Goal: Transaction & Acquisition: Purchase product/service

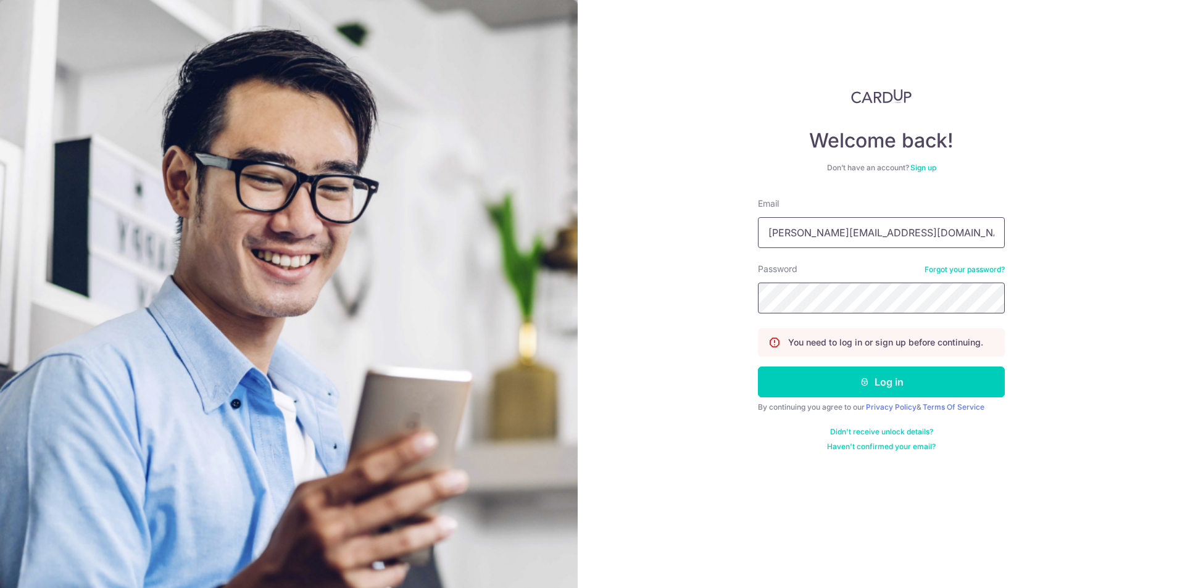
click at [758, 367] on button "Log in" at bounding box center [881, 382] width 247 height 31
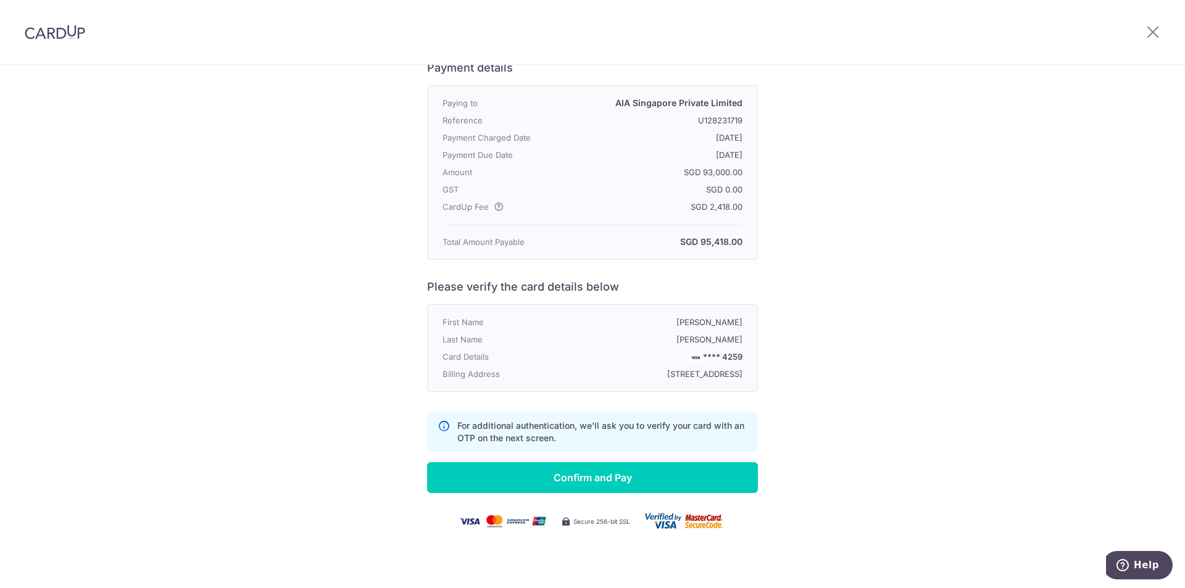
scroll to position [113, 0]
click at [541, 485] on input "Confirm and Pay" at bounding box center [592, 477] width 331 height 31
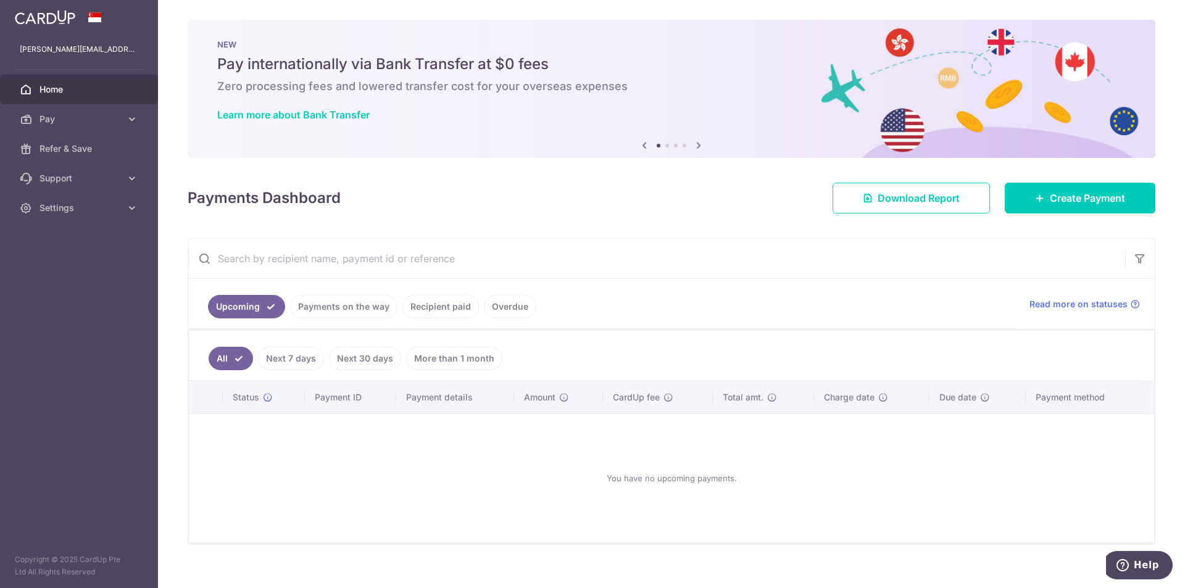
click at [348, 314] on link "Payments on the way" at bounding box center [343, 306] width 107 height 23
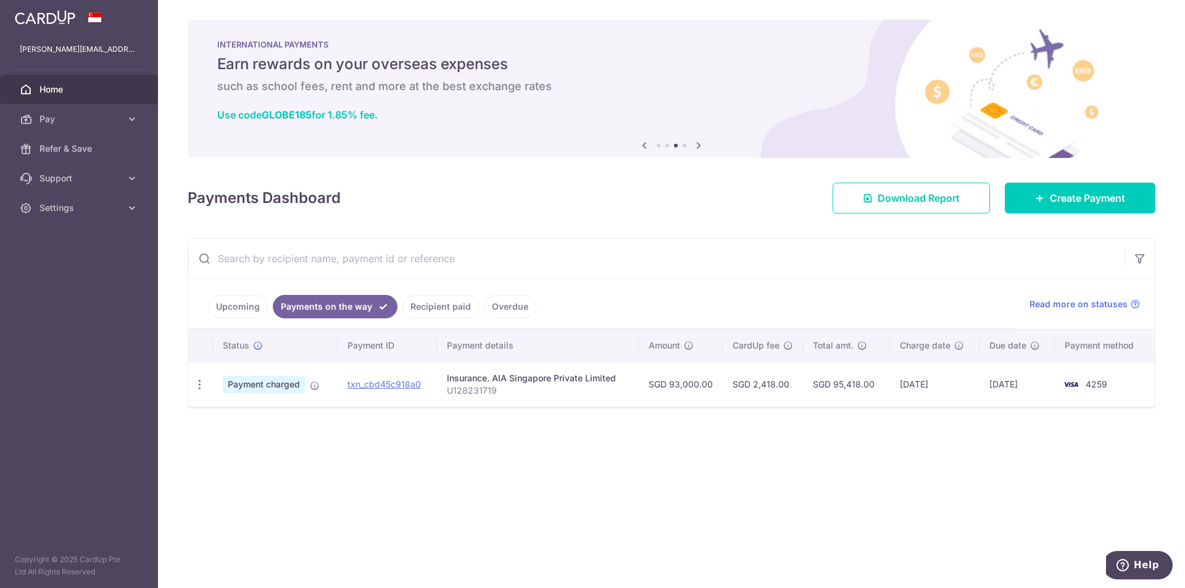
click at [451, 311] on link "Recipient paid" at bounding box center [441, 306] width 77 height 23
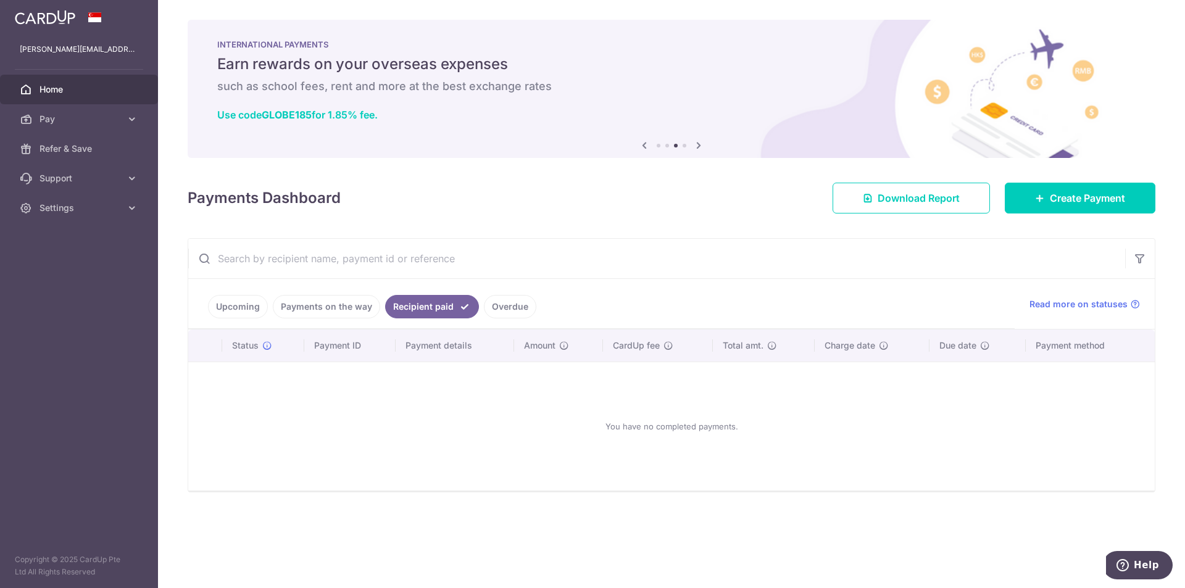
click at [498, 313] on link "Overdue" at bounding box center [510, 306] width 52 height 23
click at [345, 307] on link "Payments on the way" at bounding box center [326, 306] width 107 height 23
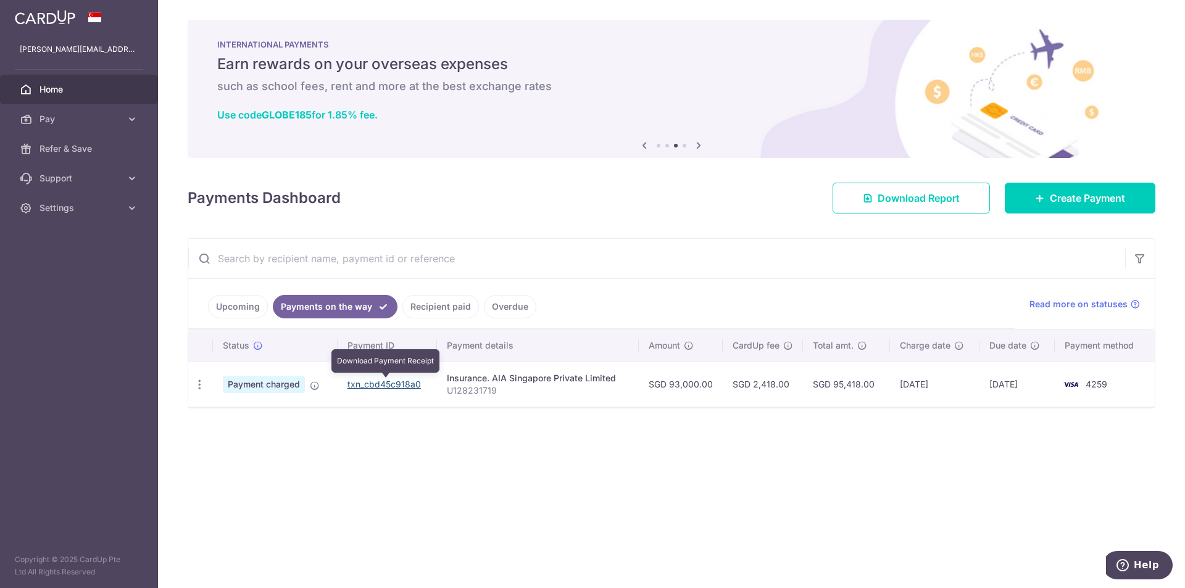
click at [388, 385] on link "txn_cbd45c918a0" at bounding box center [384, 384] width 73 height 10
